Goal: Complete application form: Complete application form

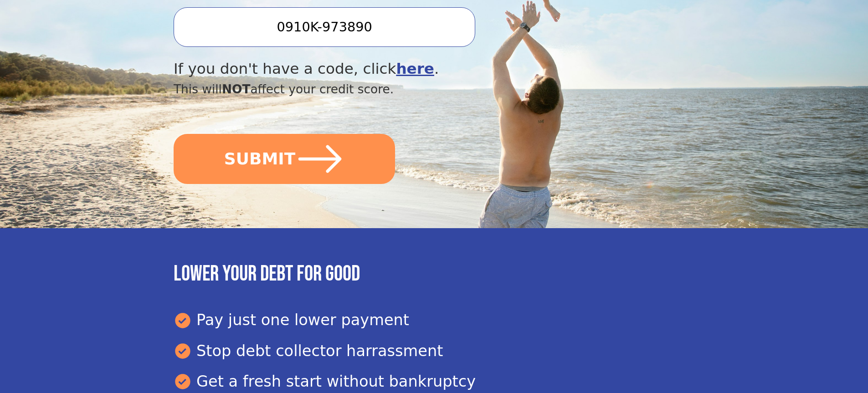
scroll to position [340, 0]
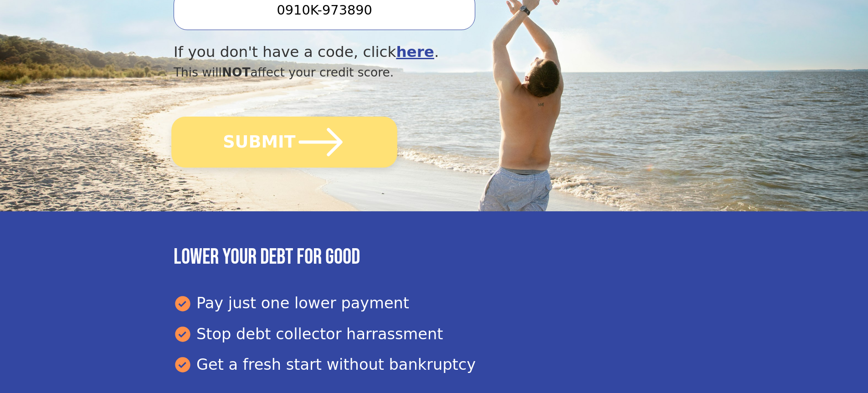
click at [303, 139] on icon "submit" at bounding box center [321, 142] width 50 height 50
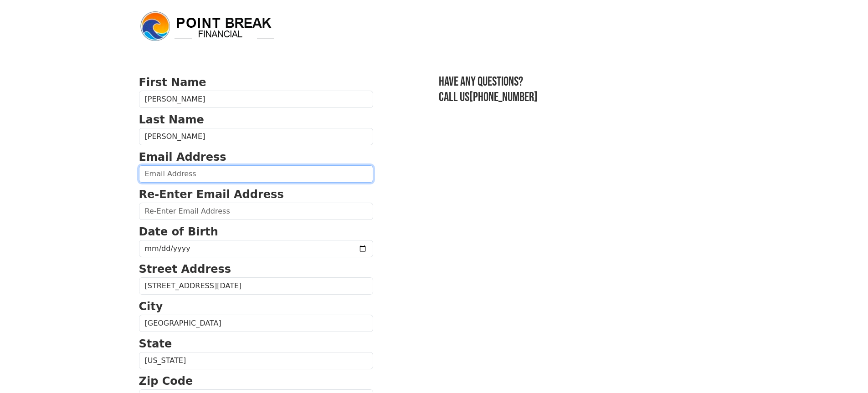
click at [164, 174] on input "email" at bounding box center [256, 173] width 234 height 17
type input "jdeasonatty@aol.com"
type input "(318) 422-1710"
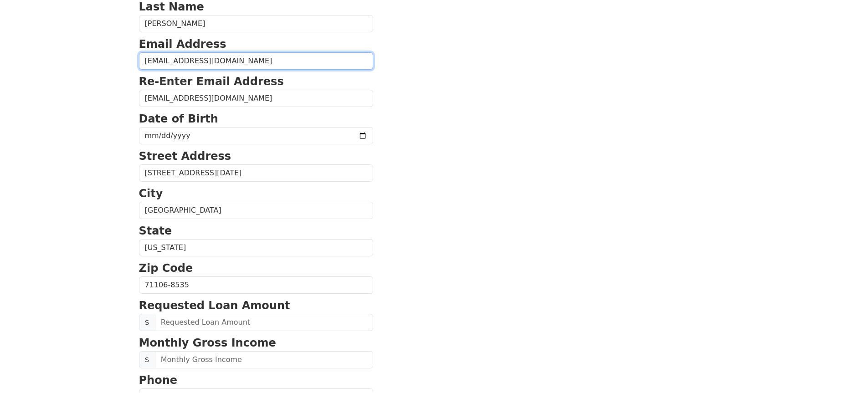
scroll to position [110, 0]
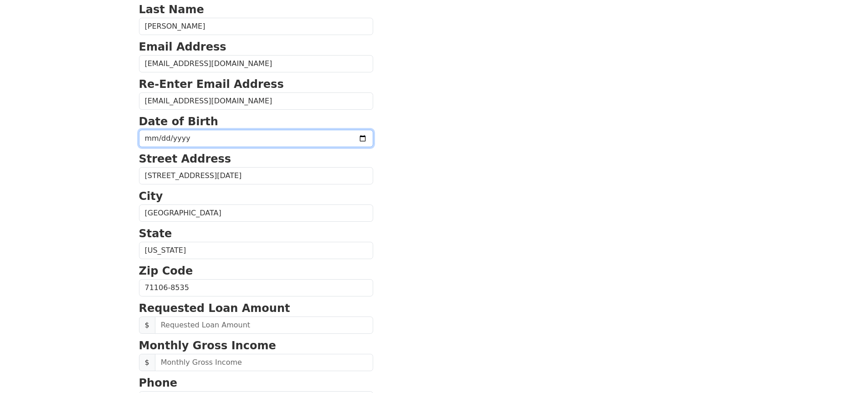
click at [206, 135] on input "date" at bounding box center [256, 138] width 234 height 17
type input "1966-03-27"
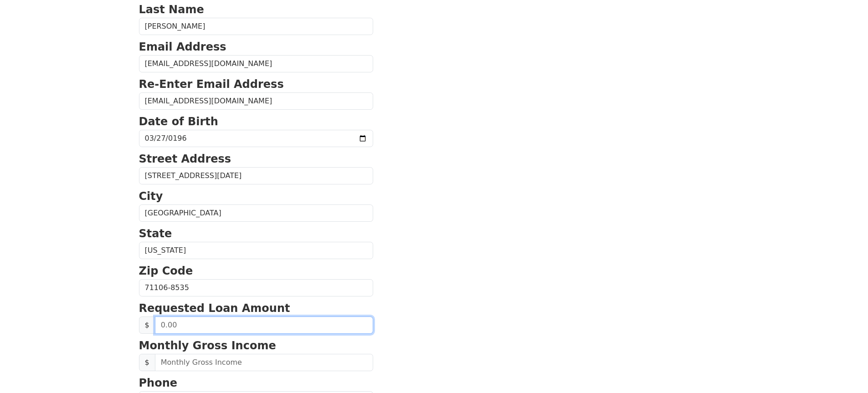
click at [181, 327] on input "text" at bounding box center [264, 325] width 218 height 17
type input "2,500.00"
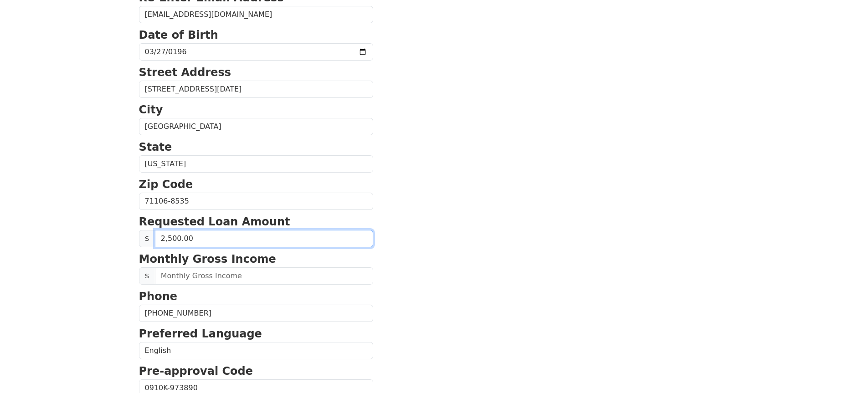
scroll to position [192, 0]
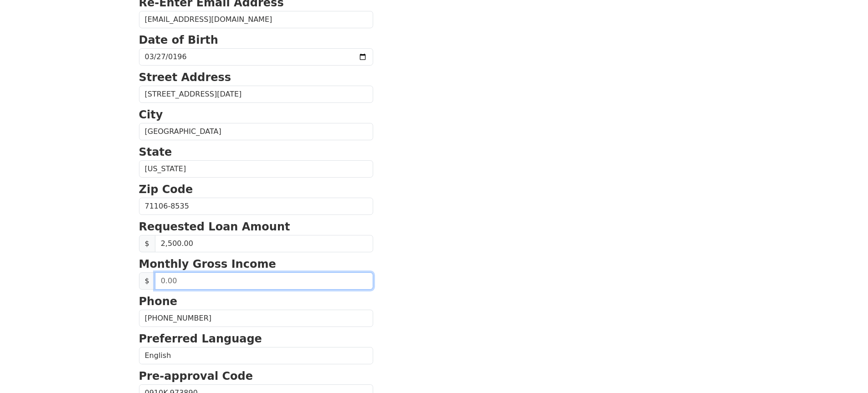
click at [179, 282] on input "text" at bounding box center [264, 280] width 218 height 17
type input "9,500.00"
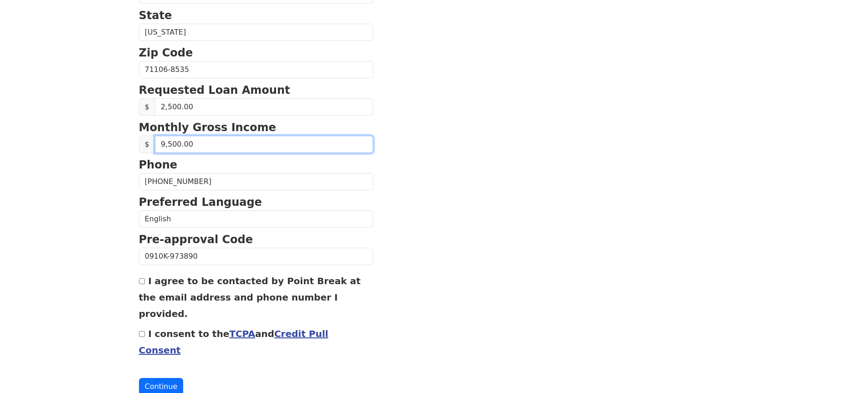
scroll to position [330, 0]
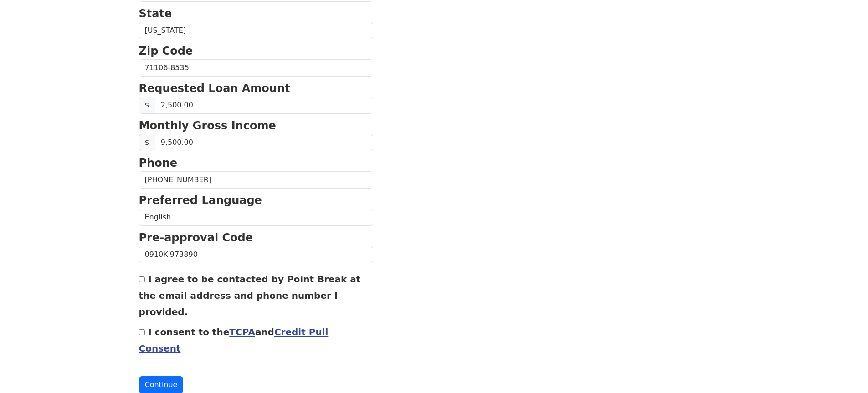
click at [142, 281] on input "I agree to be contacted by Point Break at the email address and phone number I …" at bounding box center [142, 280] width 6 height 6
checkbox input "true"
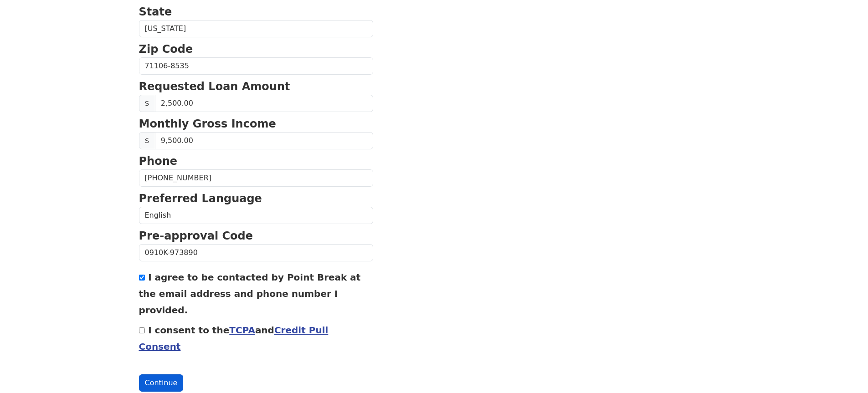
click at [152, 375] on button "Continue" at bounding box center [161, 383] width 45 height 17
click at [229, 325] on link "TCPA" at bounding box center [242, 330] width 26 height 11
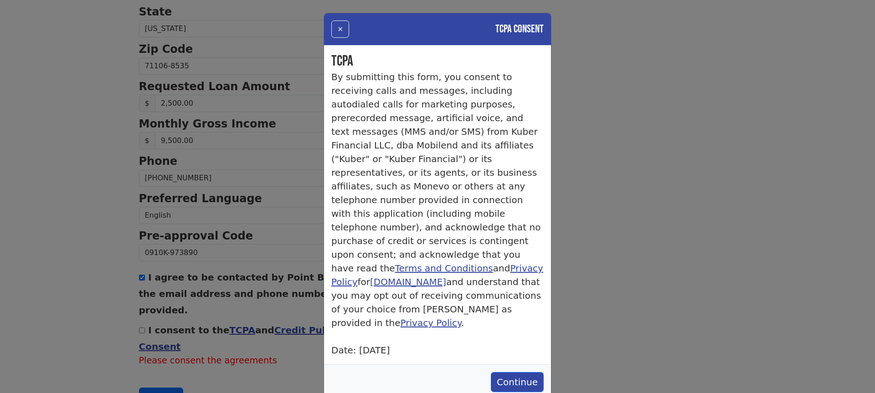
click at [623, 213] on div "× TCPA Consent TCPA By submitting this form, you consent to receiving calls and…" at bounding box center [437, 196] width 875 height 393
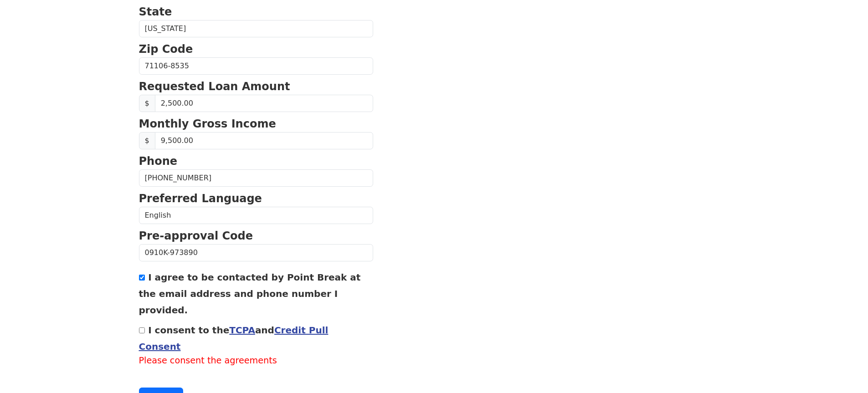
click at [300, 325] on link "Credit Pull Consent" at bounding box center [234, 338] width 190 height 27
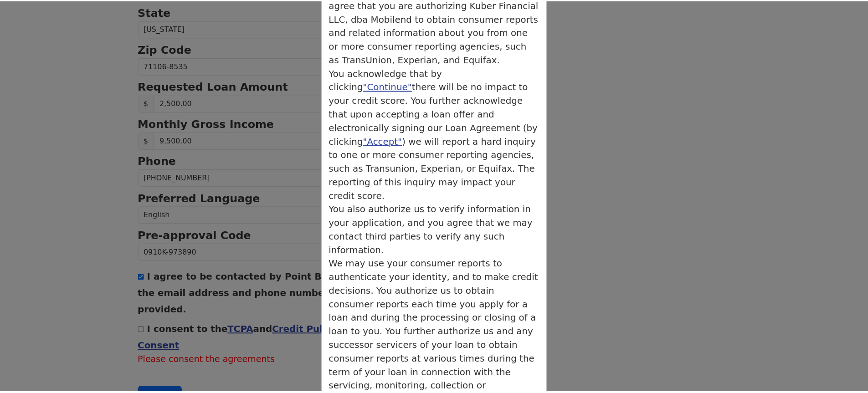
scroll to position [120, 0]
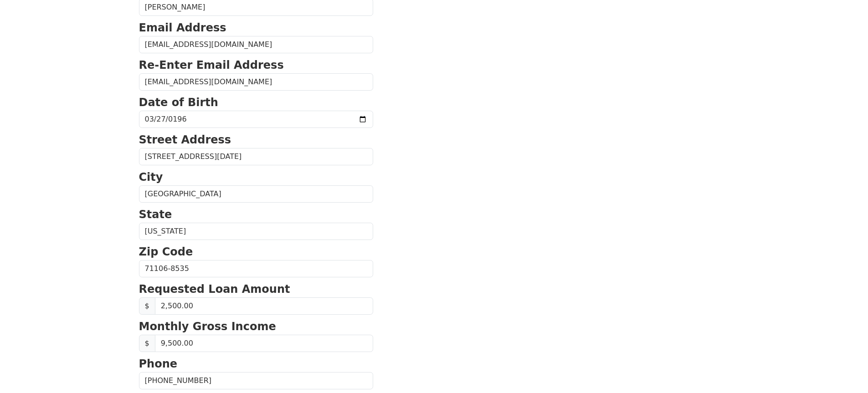
scroll to position [0, 0]
